Goal: Check status

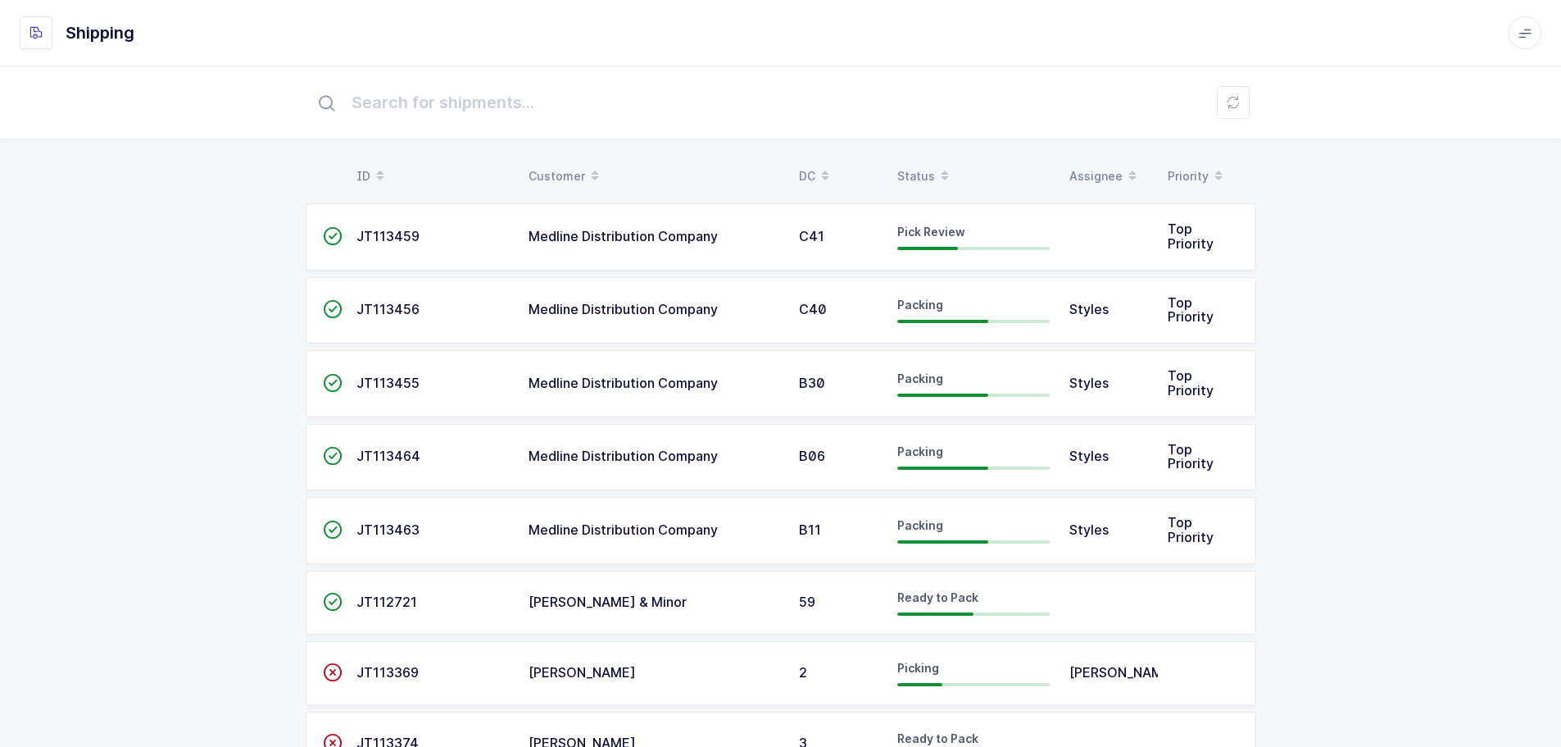
click at [937, 177] on span at bounding box center [945, 176] width 20 height 28
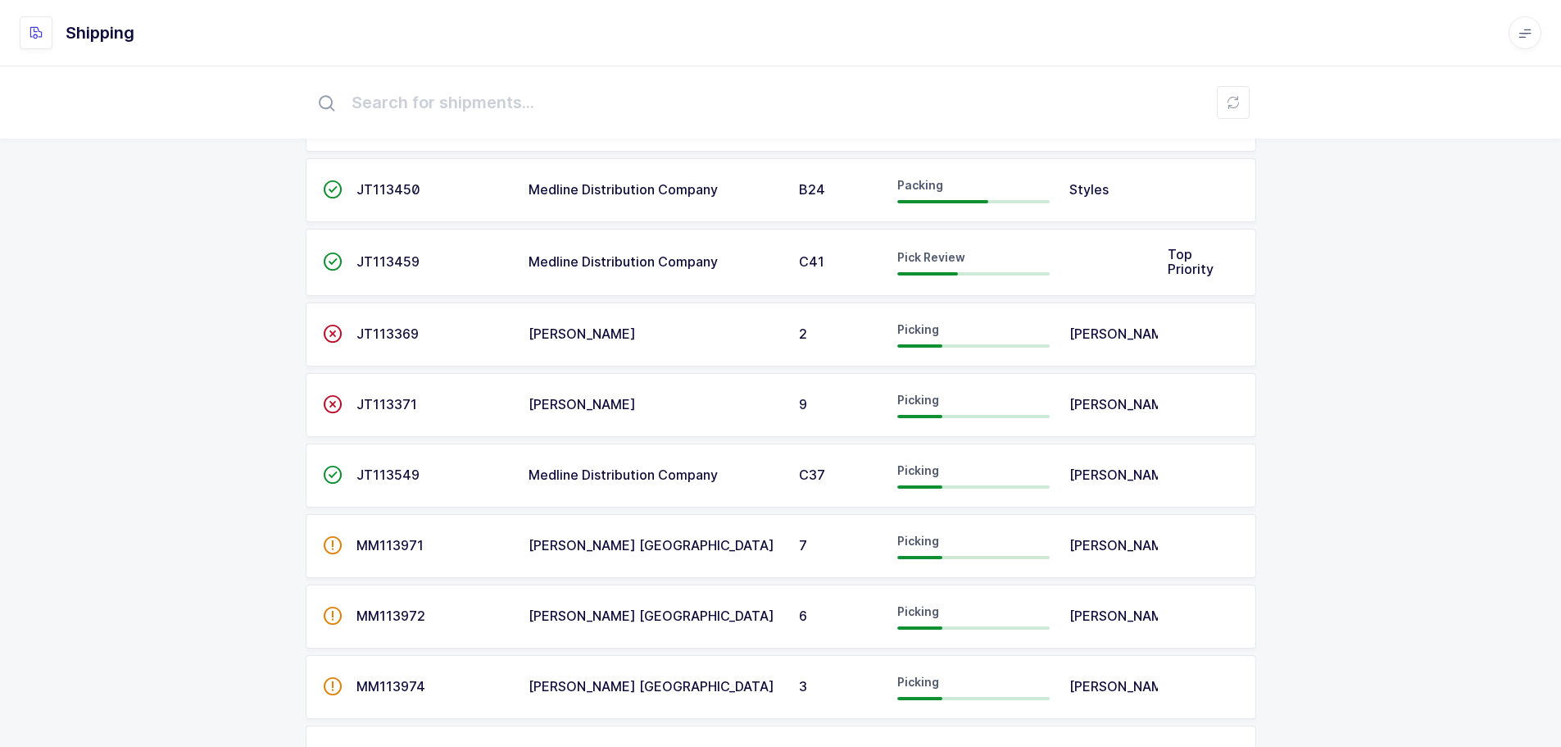
scroll to position [410, 0]
click at [734, 270] on td "Medline Distribution Company" at bounding box center [654, 261] width 270 height 67
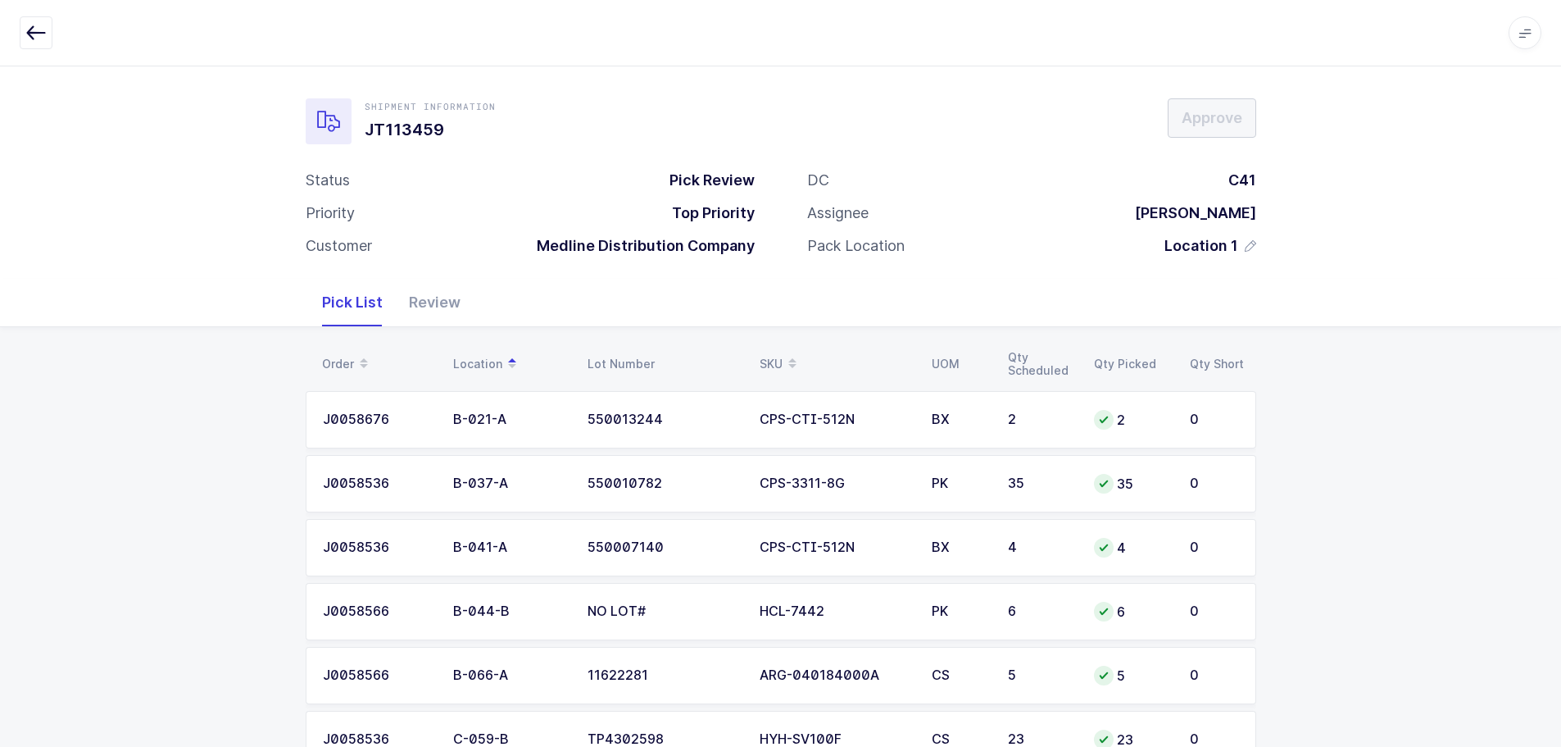
click at [452, 293] on div "Review" at bounding box center [435, 303] width 78 height 48
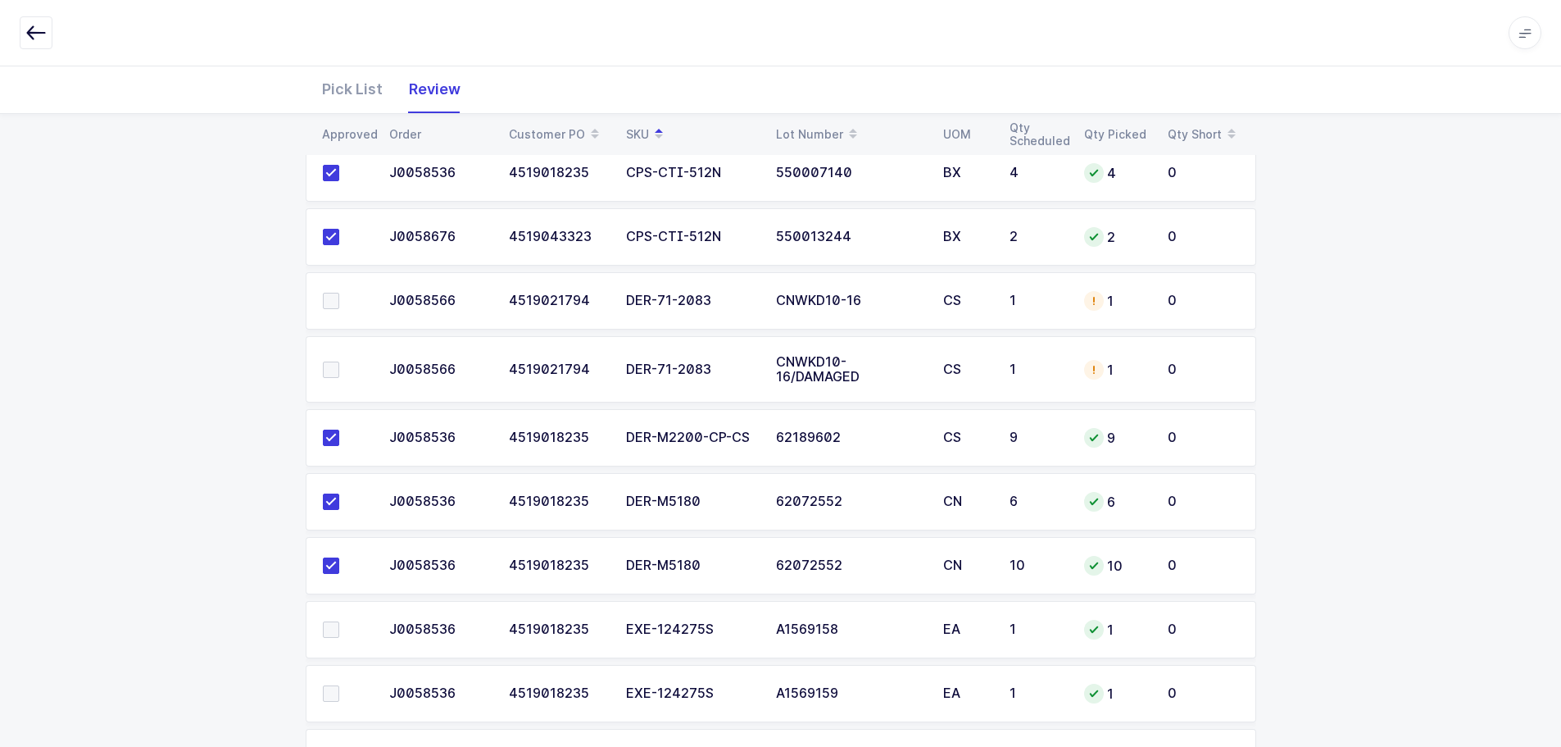
scroll to position [410, 0]
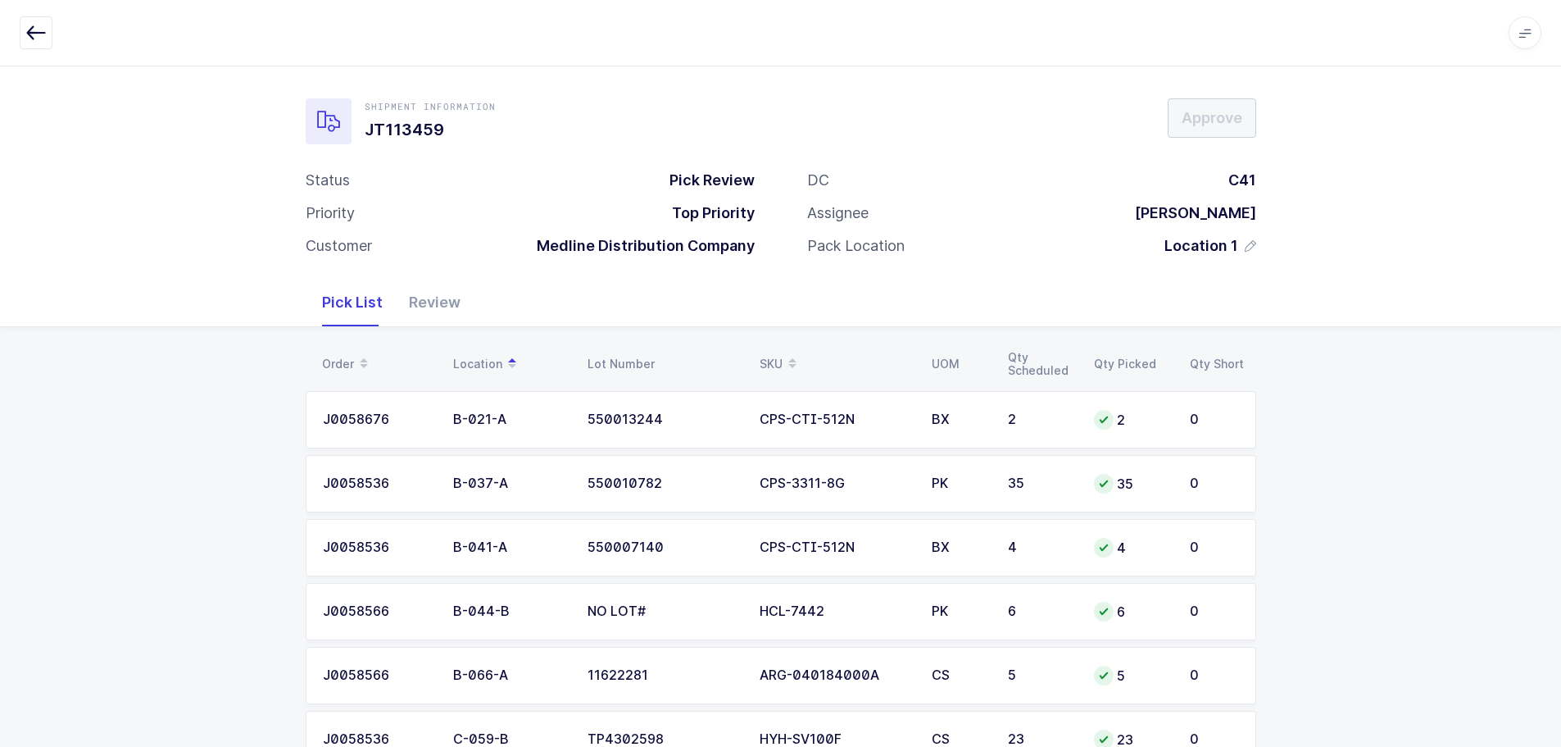
click at [43, 32] on icon "button" at bounding box center [36, 33] width 20 height 20
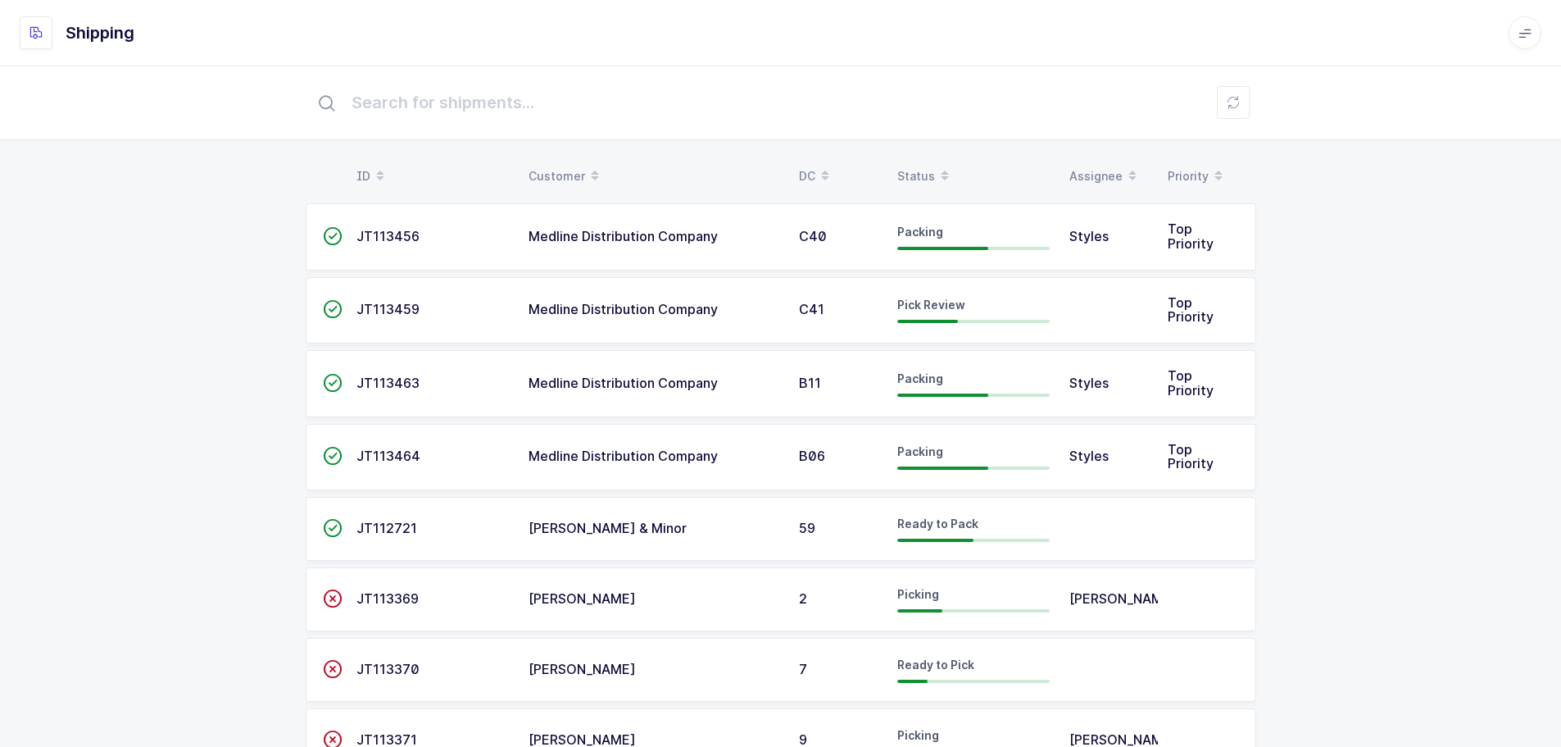
click at [915, 166] on div "Status" at bounding box center [974, 176] width 152 height 28
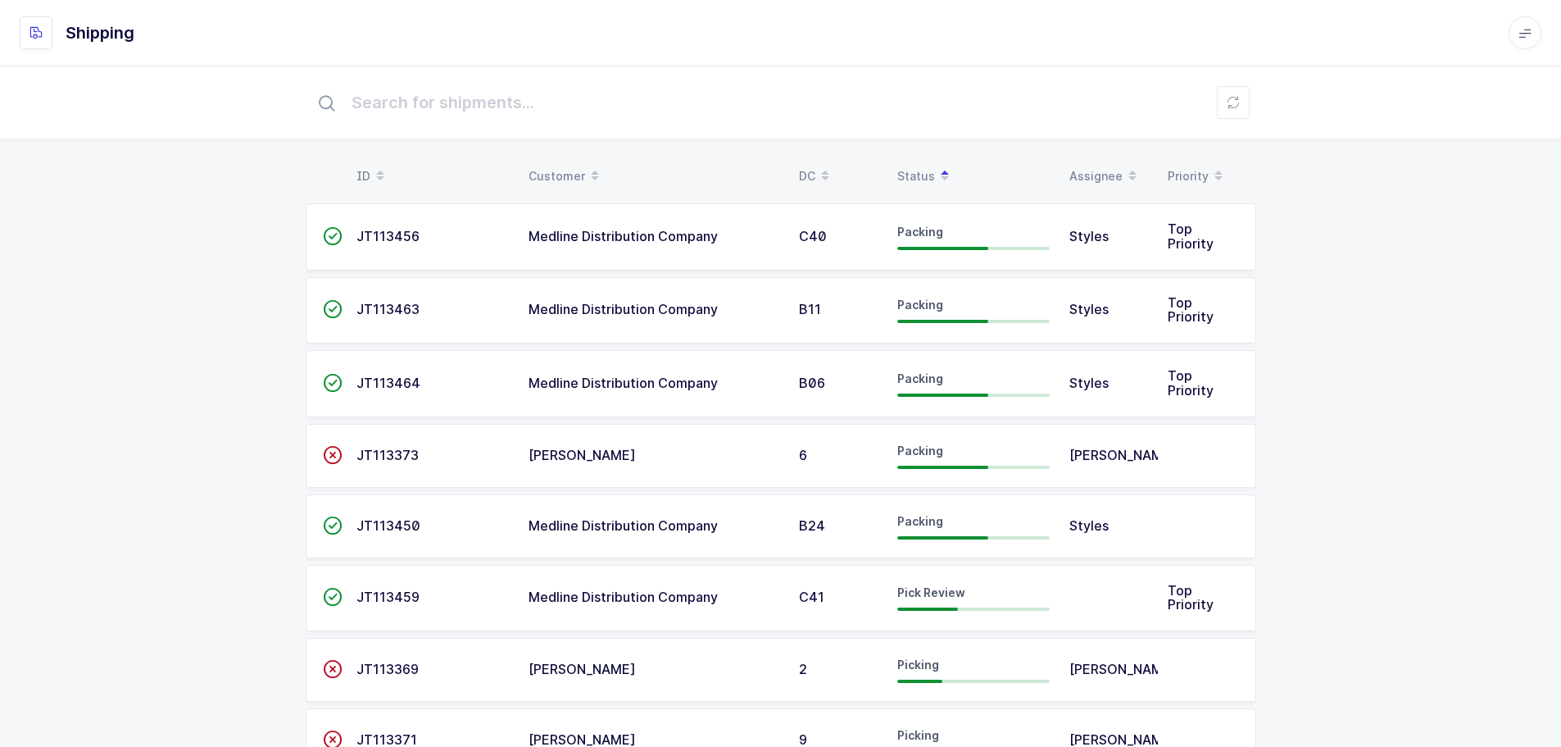
click at [365, 167] on div "ID" at bounding box center [433, 176] width 152 height 28
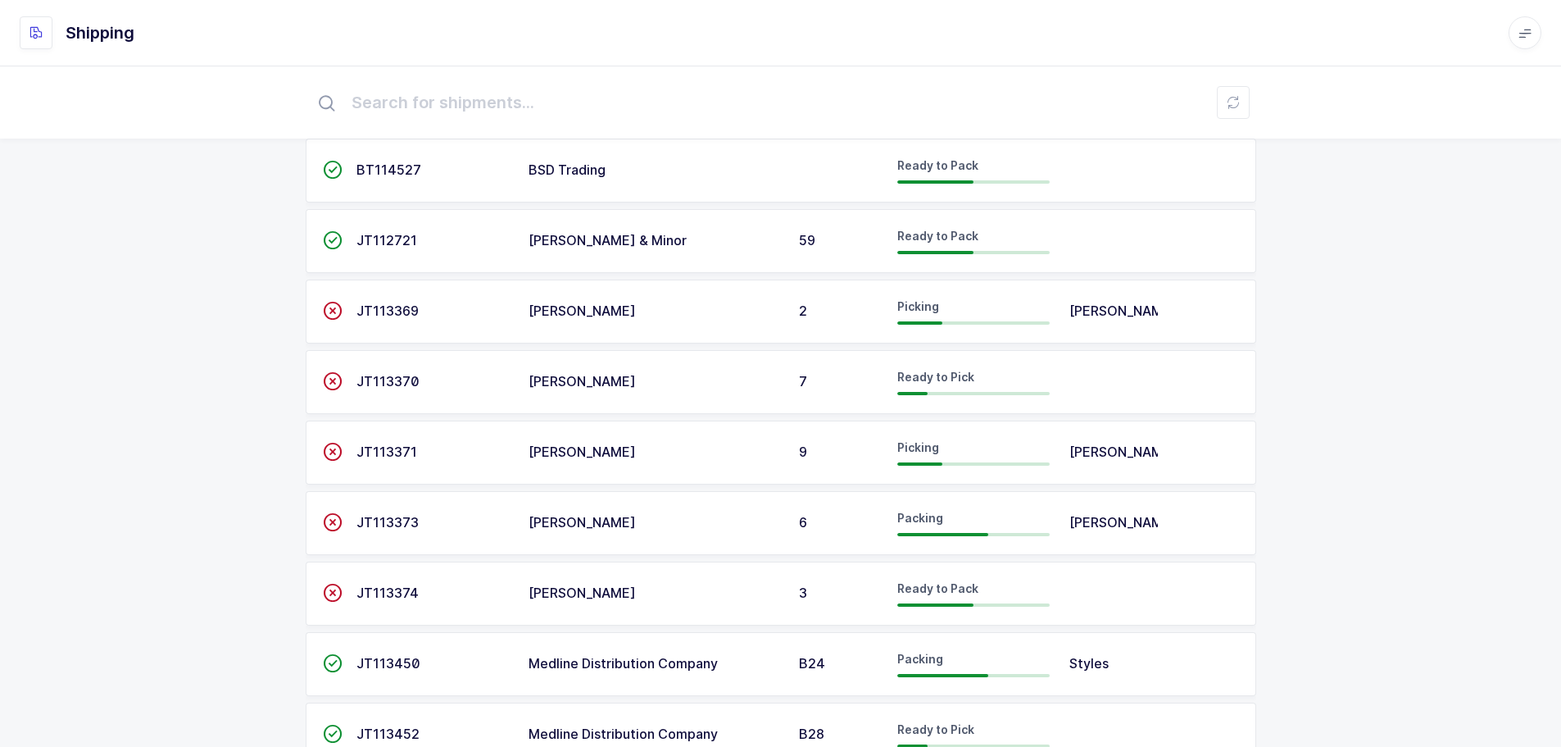
scroll to position [164, 0]
